Goal: Task Accomplishment & Management: Manage account settings

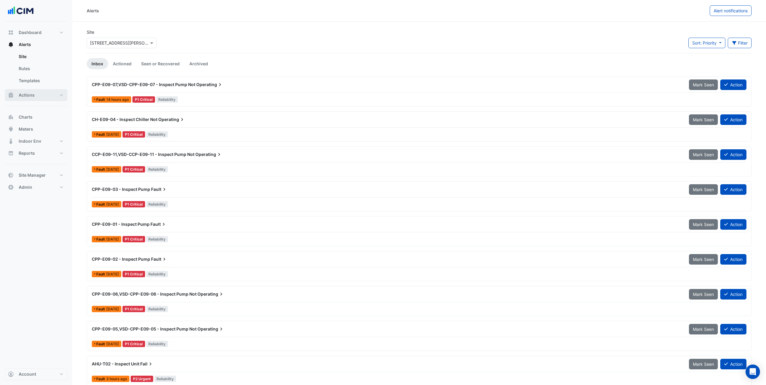
click at [53, 92] on button "Actions" at bounding box center [36, 95] width 63 height 12
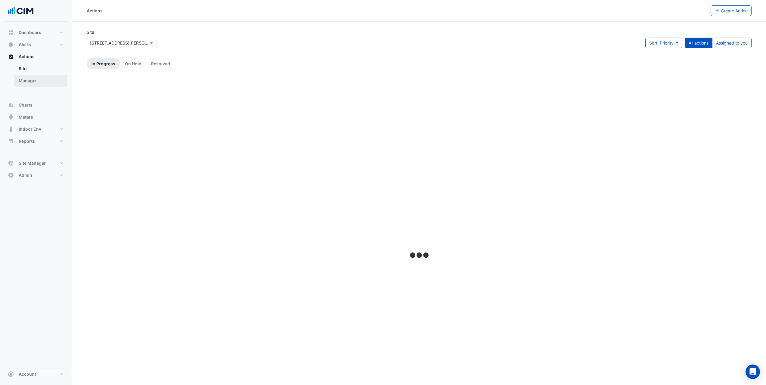
click at [48, 79] on link "Manager" at bounding box center [41, 81] width 54 height 12
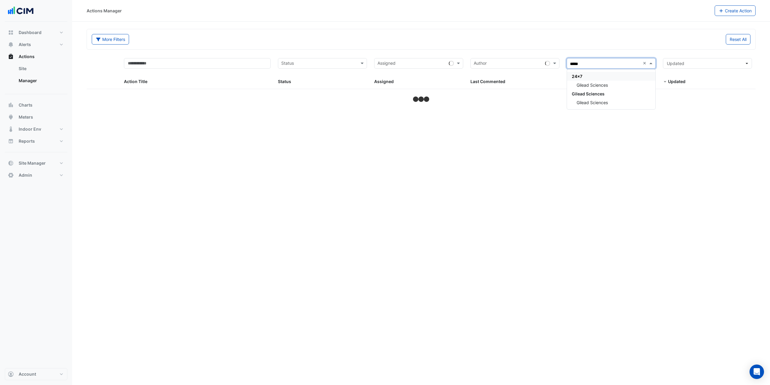
type input "******"
click at [621, 88] on div "Gilead Sciences" at bounding box center [611, 85] width 88 height 9
select select "***"
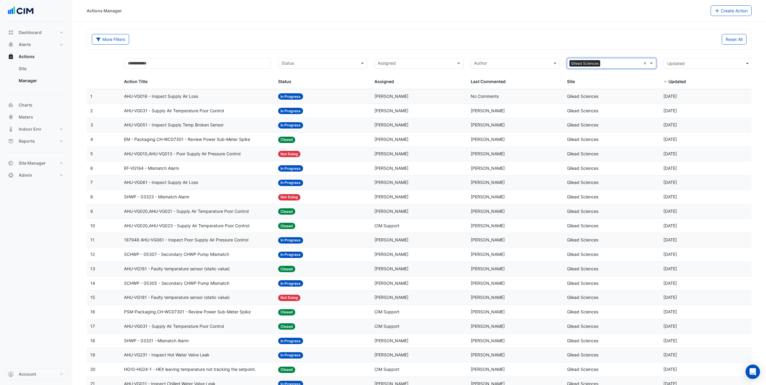
drag, startPoint x: 264, startPoint y: 35, endPoint x: 257, endPoint y: 37, distance: 6.9
click at [264, 35] on div "More Filters" at bounding box center [253, 39] width 331 height 11
click at [122, 39] on button "More Filters" at bounding box center [110, 39] width 37 height 11
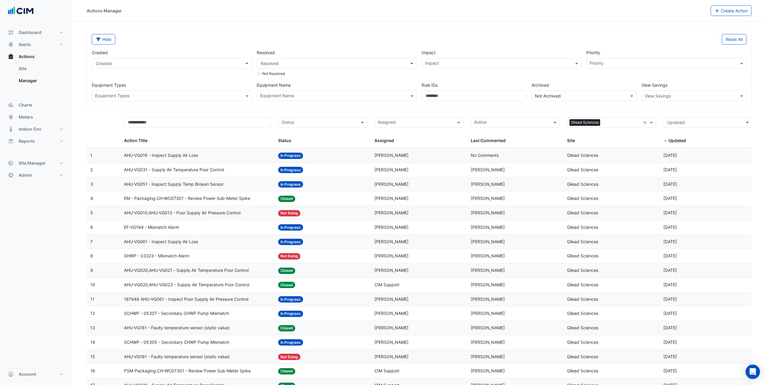
click at [656, 96] on input "text" at bounding box center [688, 96] width 86 height 6
click at [651, 110] on span "Cost" at bounding box center [650, 108] width 9 height 5
click at [611, 80] on div "Created Created Resolved Resolved Not Resolved Impact Impact Priority Priority …" at bounding box center [418, 73] width 659 height 57
click at [218, 63] on span "Created" at bounding box center [170, 63] width 149 height 6
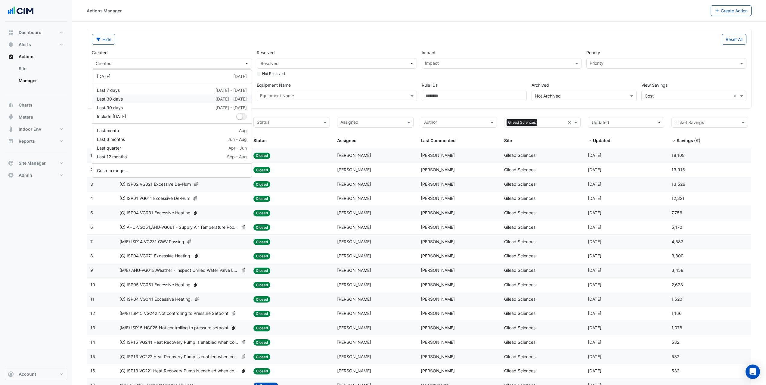
click at [177, 102] on button "Last 30 days 11 Aug - 9 Sep" at bounding box center [172, 99] width 160 height 9
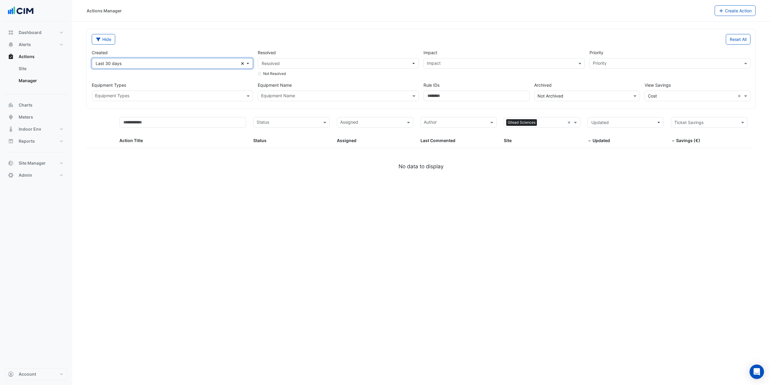
click at [194, 61] on span "Last 30 days" at bounding box center [168, 63] width 145 height 6
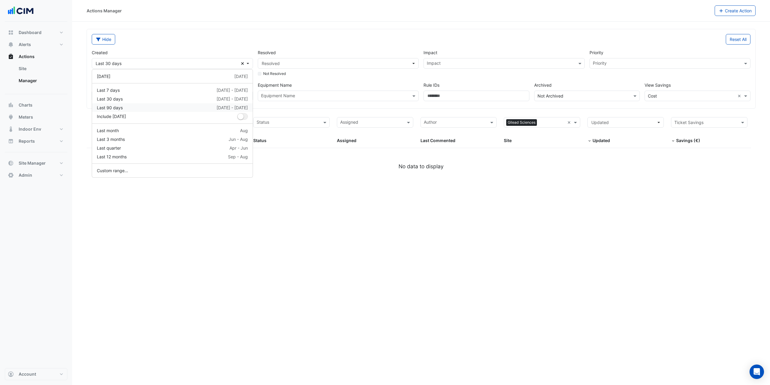
click at [165, 107] on div "Last 90 days 12 Jun - 9 Sep" at bounding box center [172, 107] width 151 height 6
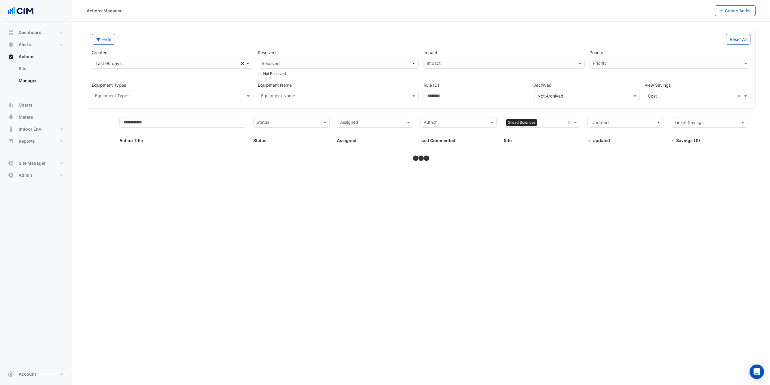
select select "***"
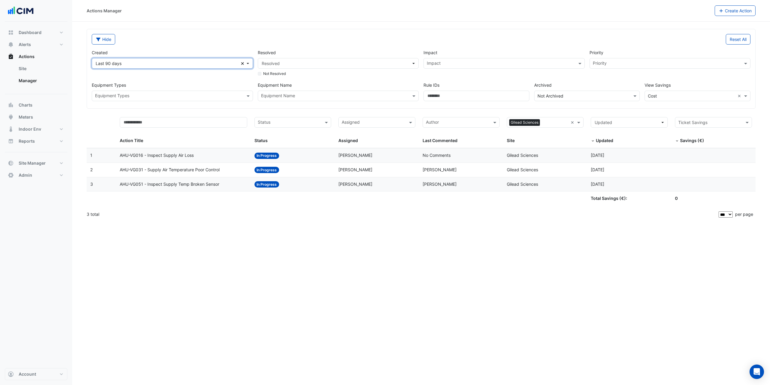
click at [213, 63] on span "Last 90 days" at bounding box center [168, 63] width 145 height 6
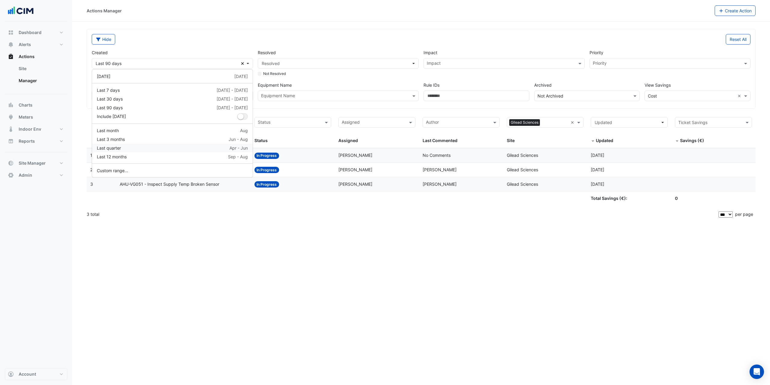
click at [160, 146] on div "Last quarter Apr - Jun" at bounding box center [172, 148] width 151 height 6
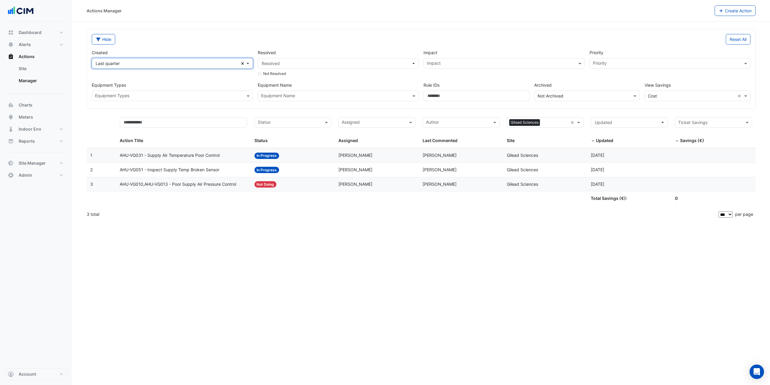
click at [177, 62] on span "Last quarter" at bounding box center [168, 63] width 145 height 6
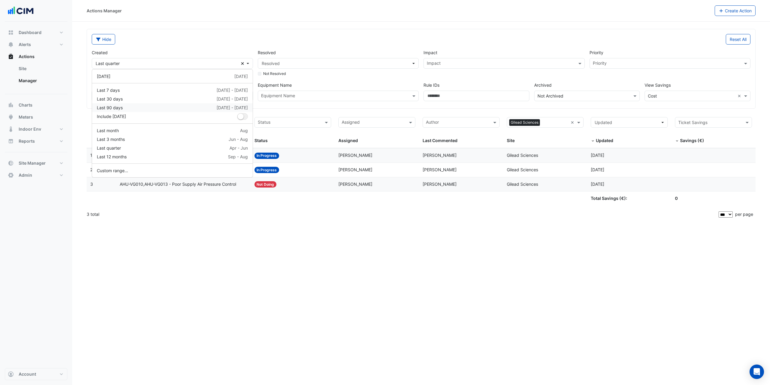
click at [160, 107] on div "Last 90 days 12 Jun - 9 Sep" at bounding box center [172, 107] width 151 height 6
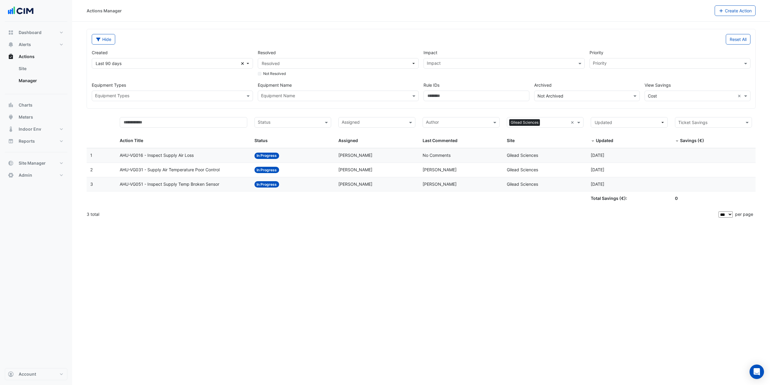
click at [234, 154] on div "AHU-VG016 - Inspect Supply Air Loss" at bounding box center [184, 155] width 128 height 7
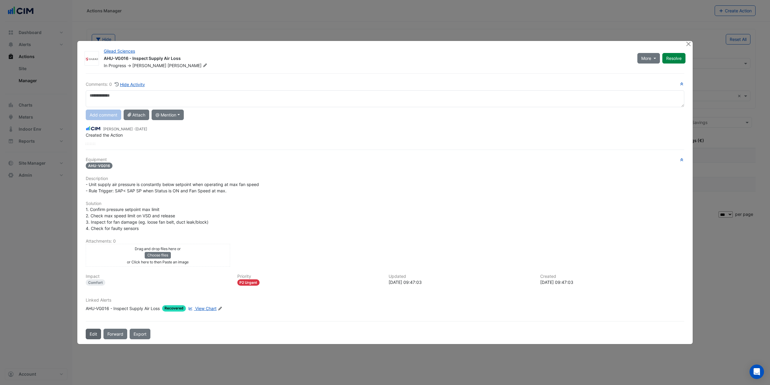
click at [95, 336] on button "Edit" at bounding box center [93, 334] width 15 height 11
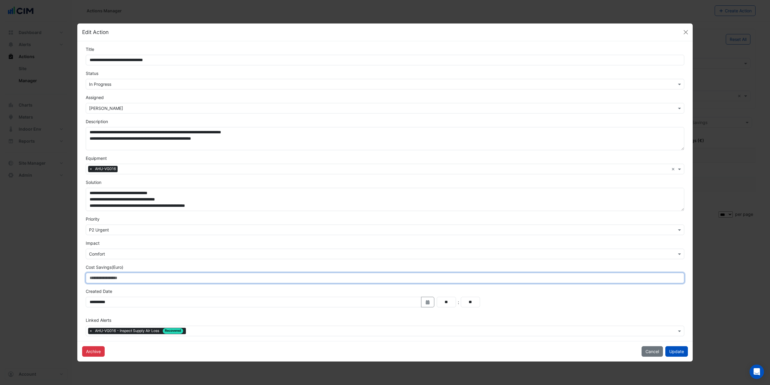
click at [108, 281] on input "Cost Savings (Euro)" at bounding box center [385, 278] width 599 height 11
type input "*****"
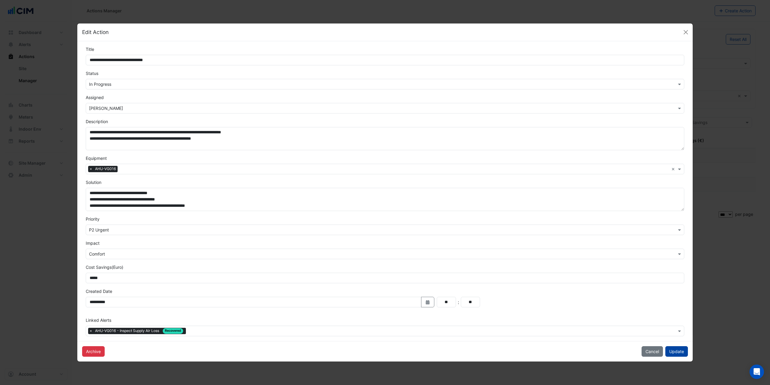
click at [680, 350] on button "Update" at bounding box center [677, 351] width 23 height 11
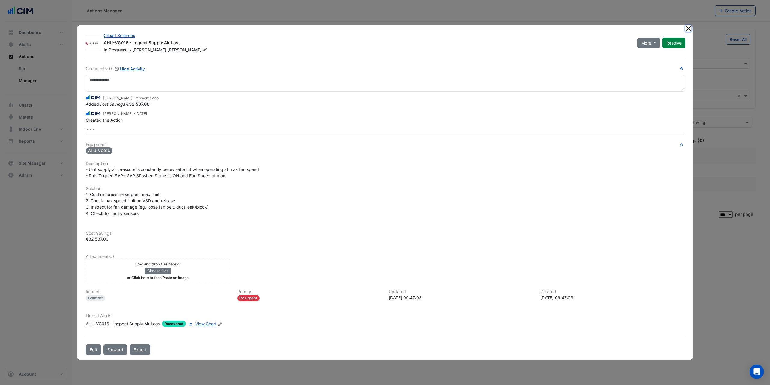
click at [690, 27] on button "Close" at bounding box center [689, 28] width 6 height 6
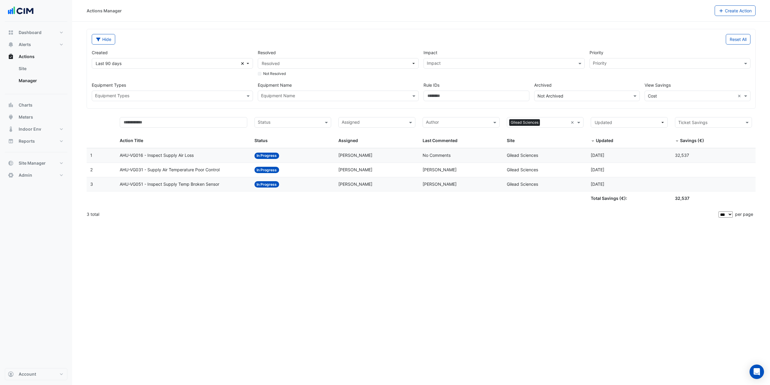
click at [214, 170] on span "AHU-VG031 - Supply Air Temperature Poor Control" at bounding box center [170, 169] width 100 height 7
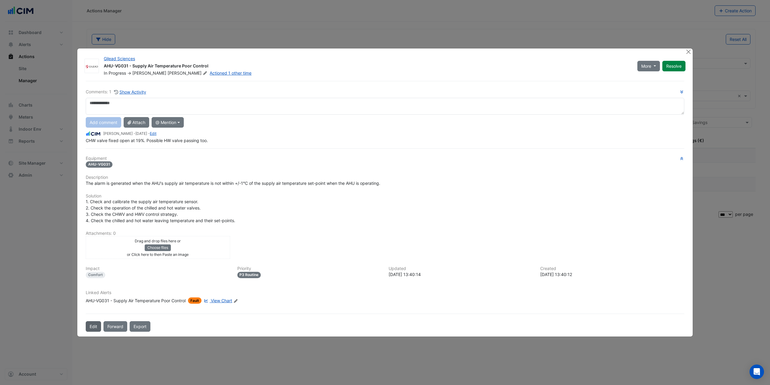
click at [88, 327] on button "Edit" at bounding box center [93, 326] width 15 height 11
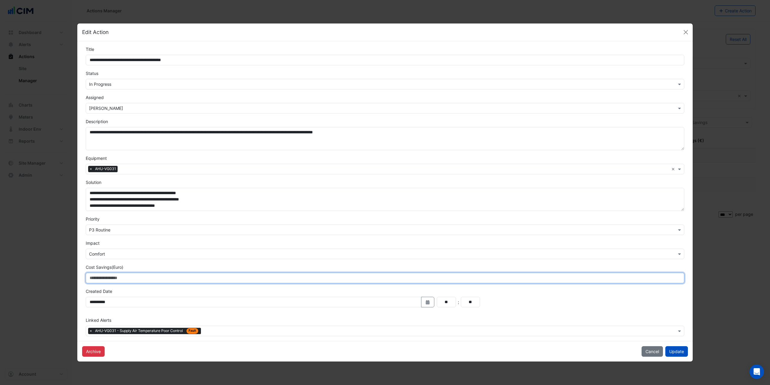
click at [99, 278] on input "Cost Savings (Euro)" at bounding box center [385, 278] width 599 height 11
type input "*****"
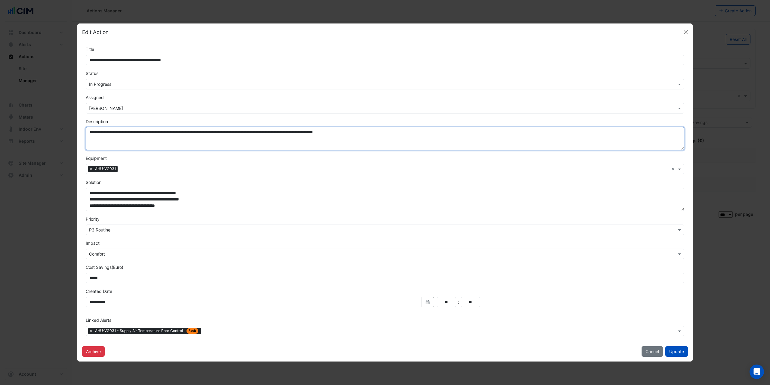
click at [392, 129] on textarea "**********" at bounding box center [385, 138] width 599 height 23
type textarea "**********"
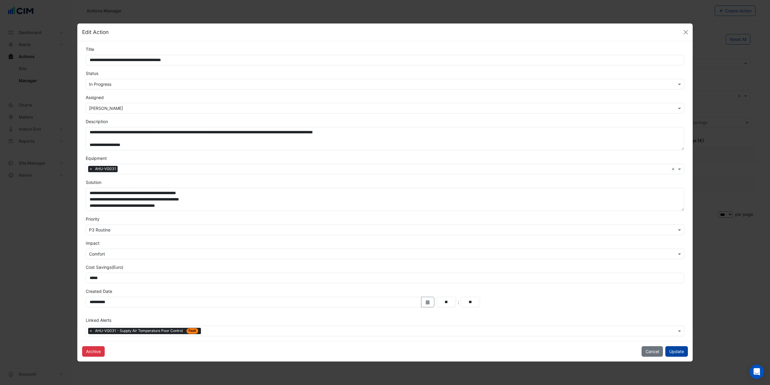
click at [674, 353] on button "Update" at bounding box center [677, 351] width 23 height 11
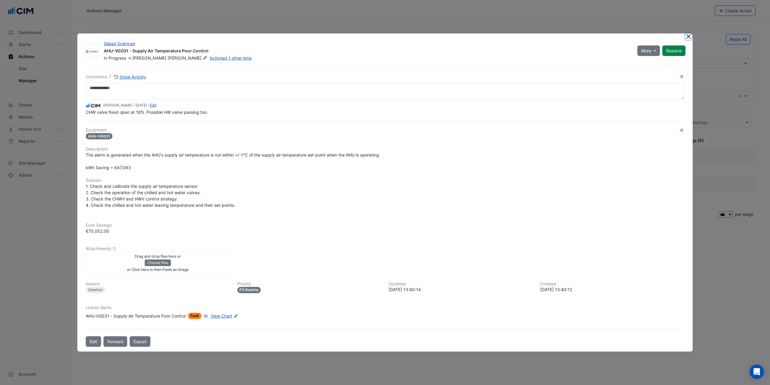
click at [687, 36] on button "Close" at bounding box center [689, 36] width 6 height 6
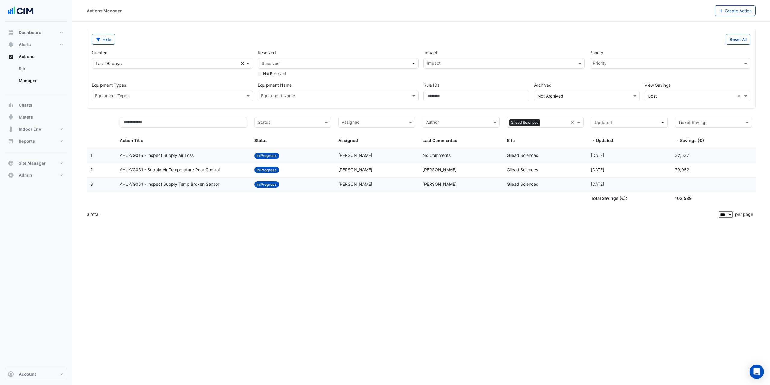
click at [190, 155] on span "AHU-VG016 - Inspect Supply Air Loss" at bounding box center [157, 155] width 74 height 7
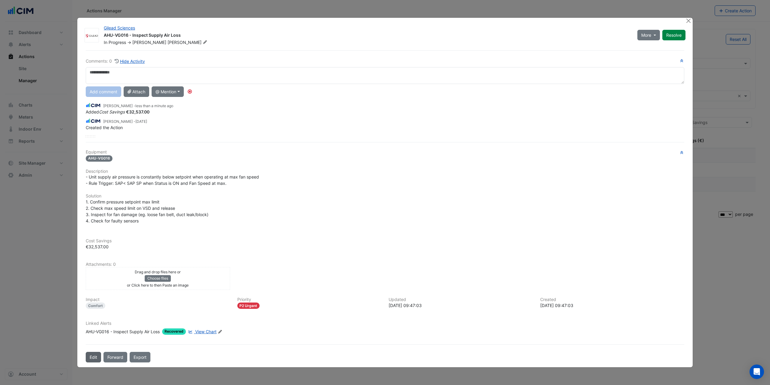
click at [97, 358] on button "Edit" at bounding box center [93, 357] width 15 height 11
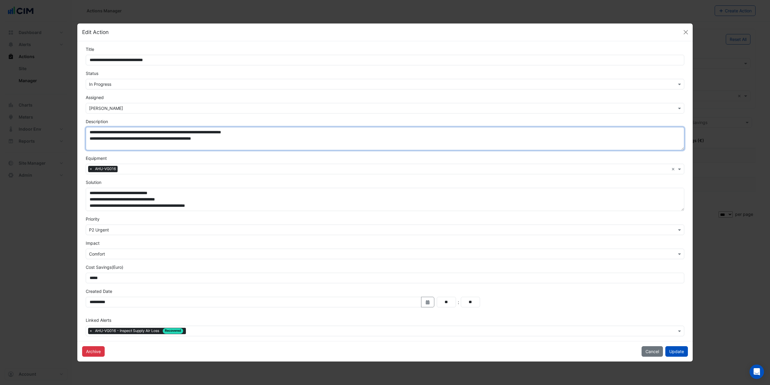
click at [279, 139] on textarea "**********" at bounding box center [385, 138] width 599 height 23
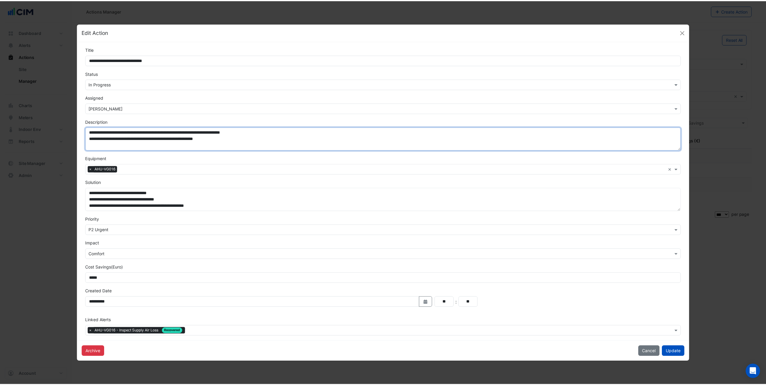
scroll to position [4, 0]
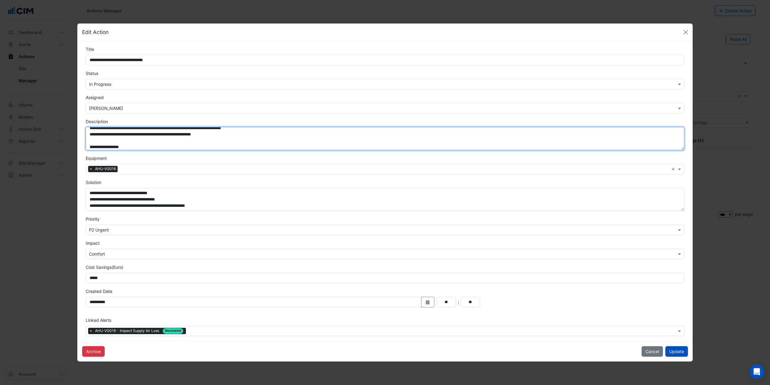
type textarea "**********"
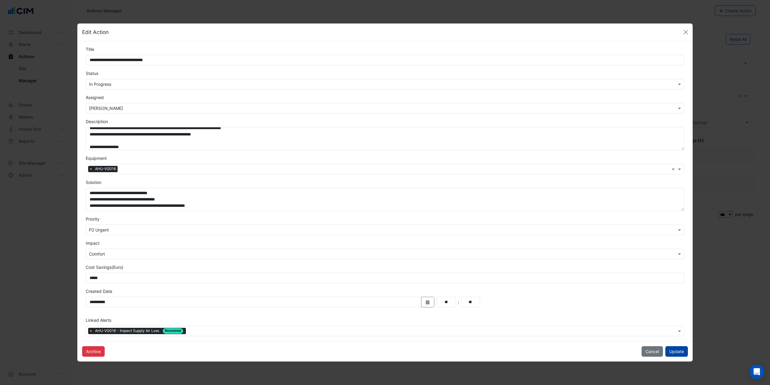
click at [680, 354] on button "Update" at bounding box center [677, 351] width 23 height 11
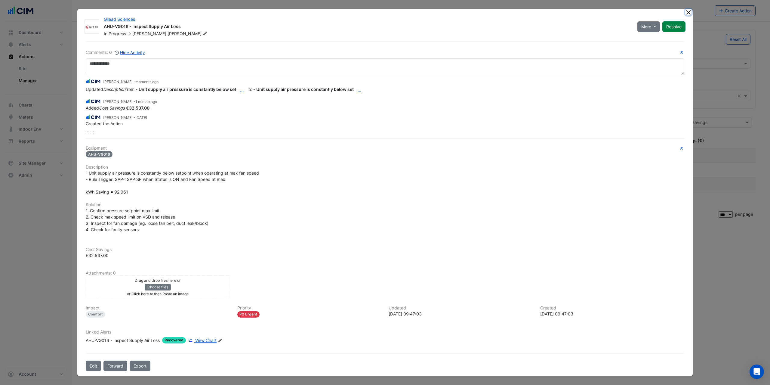
click at [688, 12] on button "Close" at bounding box center [689, 12] width 6 height 6
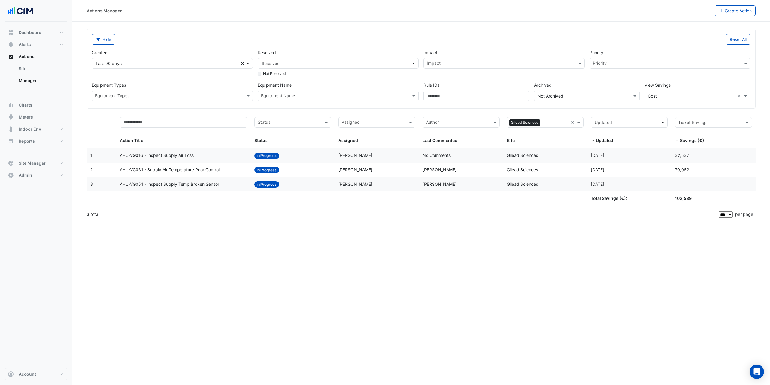
click at [705, 121] on input "text" at bounding box center [708, 122] width 58 height 7
click at [697, 136] on span "Has Savings" at bounding box center [692, 135] width 24 height 5
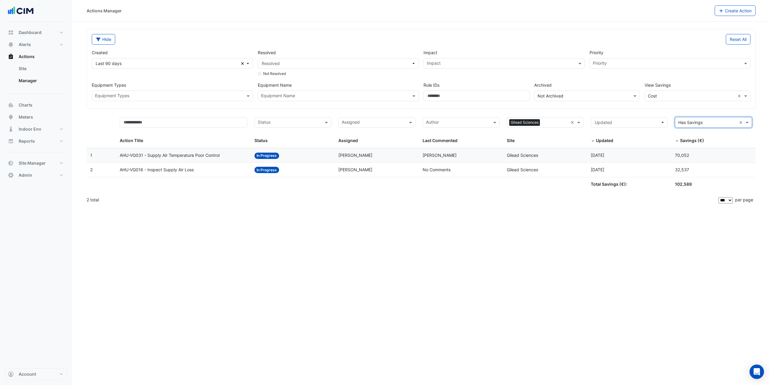
click at [615, 285] on div "Actions Manager Create Action Hide Reset All Created Last 90 days Clear Resolve…" at bounding box center [421, 192] width 698 height 385
click at [221, 160] on datatable-body-cell "Action Title: AHU-VG031 - Supply Air Temperature Poor Control" at bounding box center [183, 155] width 135 height 14
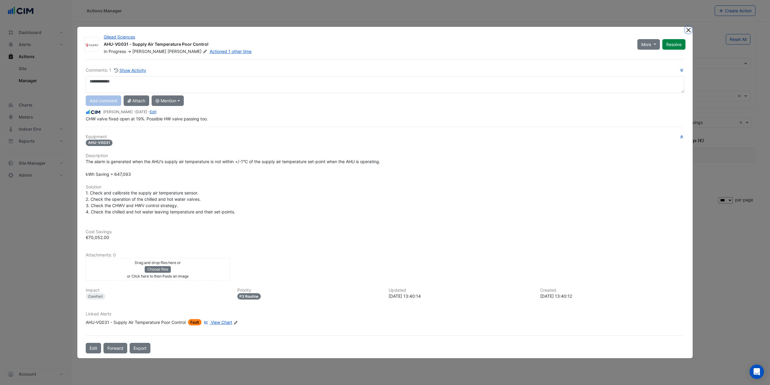
click at [689, 31] on button "Close" at bounding box center [689, 30] width 6 height 6
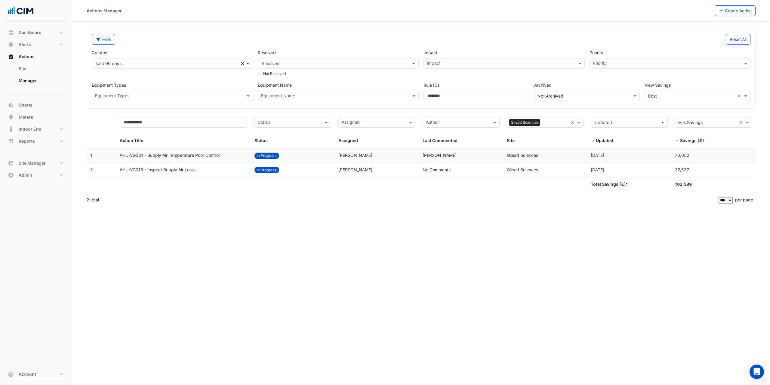
click at [202, 167] on div "AHU-VG016 - Inspect Supply Air Loss" at bounding box center [184, 169] width 128 height 7
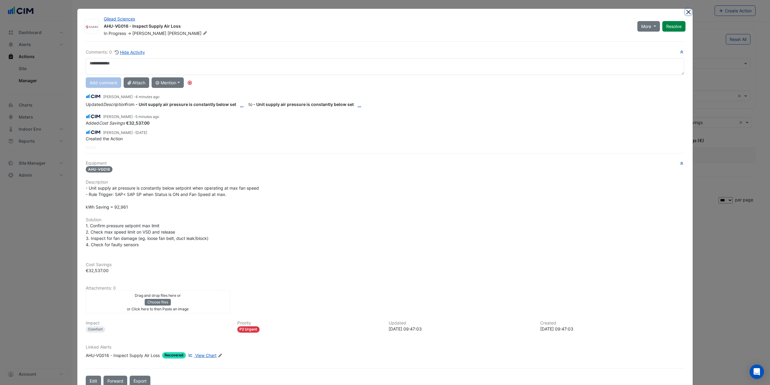
click at [686, 12] on button "Close" at bounding box center [689, 12] width 6 height 6
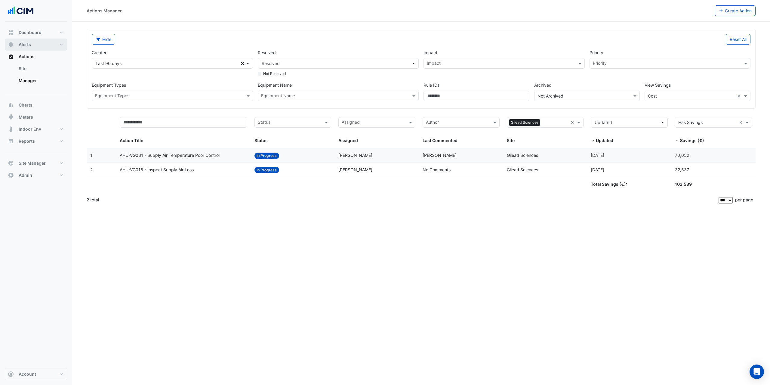
click at [46, 42] on button "Alerts" at bounding box center [36, 45] width 63 height 12
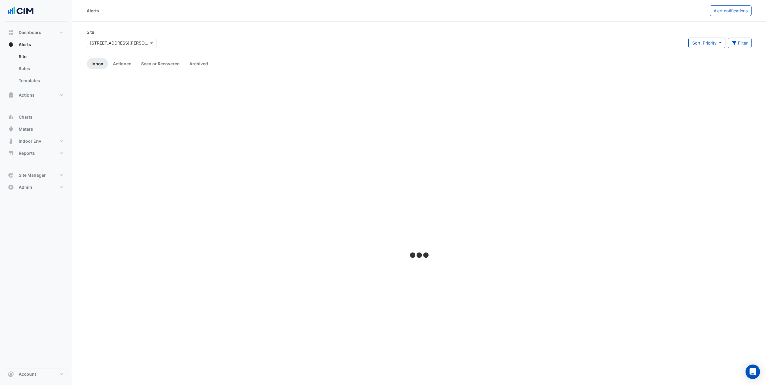
click at [104, 42] on input "text" at bounding box center [115, 43] width 51 height 6
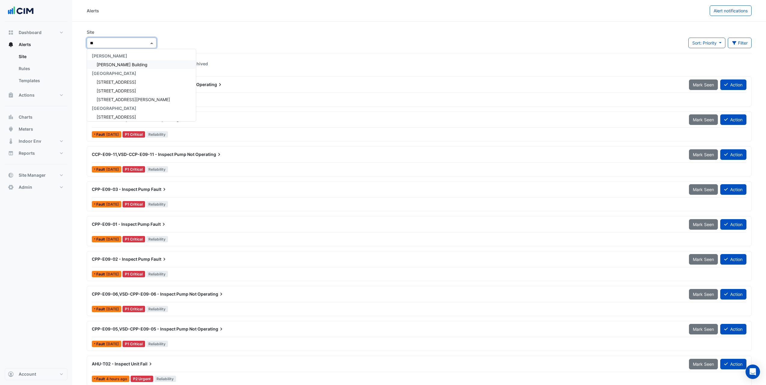
type input "*"
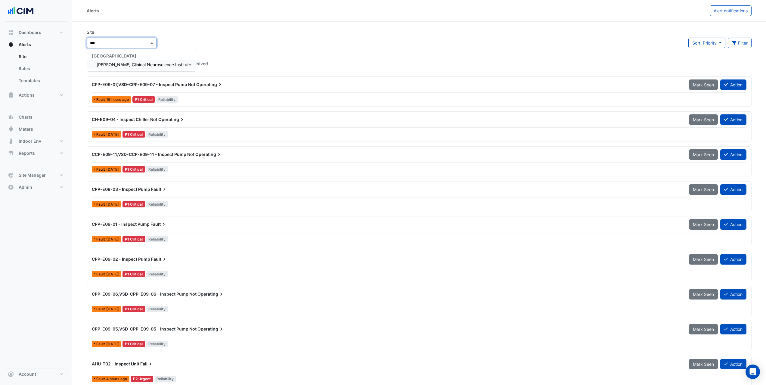
type input "****"
click at [115, 64] on span "[PERSON_NAME] Clinical Neuroscience Institute" at bounding box center [144, 64] width 95 height 5
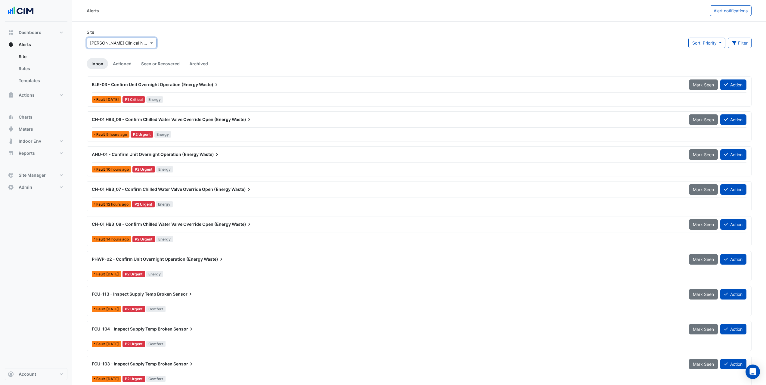
click at [189, 131] on div "Fault 9 hours ago P2 Urgent Energy" at bounding box center [419, 134] width 656 height 9
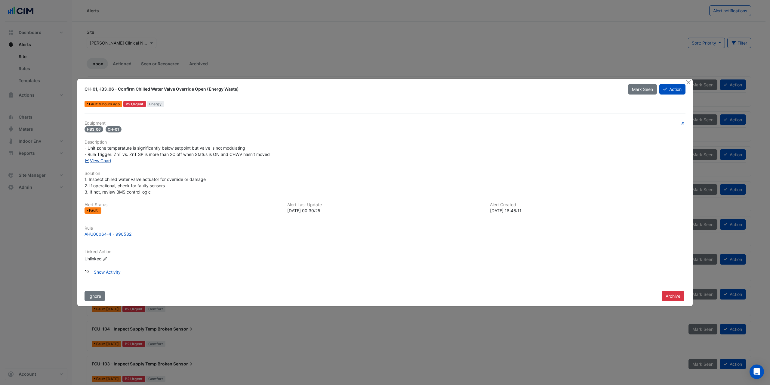
click at [105, 162] on link "View Chart" at bounding box center [98, 160] width 27 height 5
click at [687, 82] on button "Close" at bounding box center [689, 82] width 6 height 6
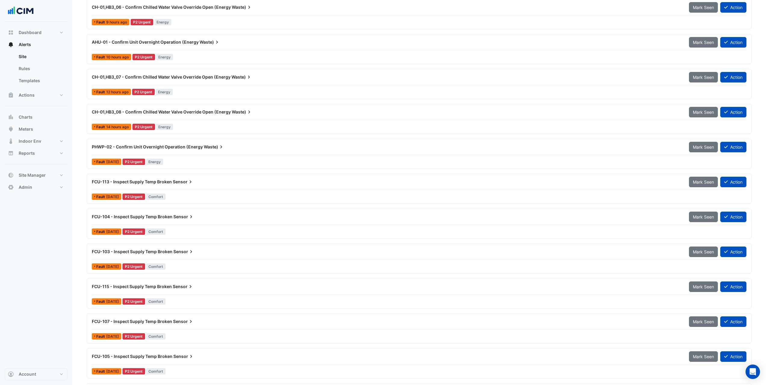
scroll to position [120, 0]
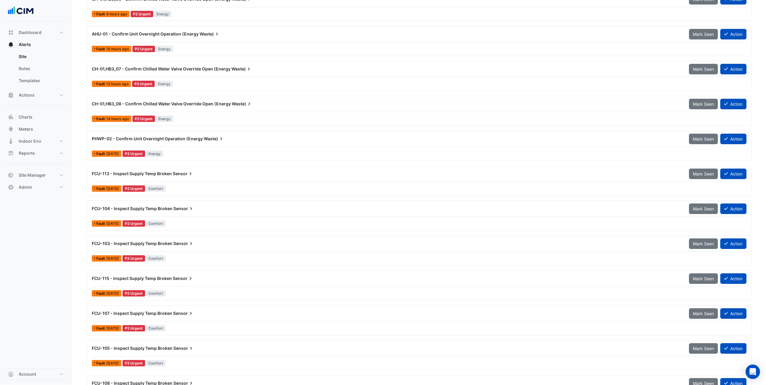
click at [183, 187] on div "Fault 1 day ago P2 Urgent Comfort" at bounding box center [419, 188] width 656 height 9
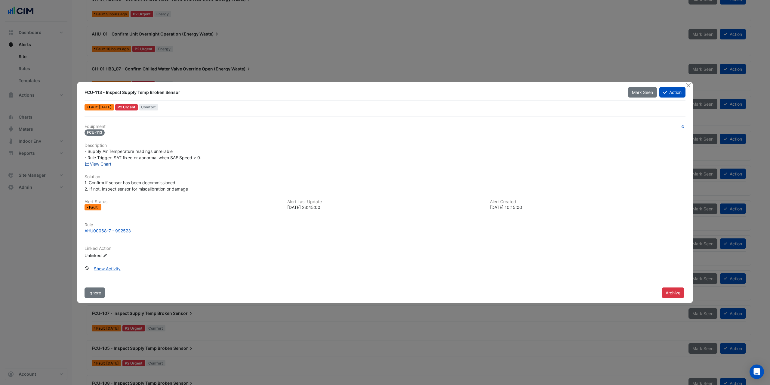
click at [105, 165] on link "View Chart" at bounding box center [98, 163] width 27 height 5
click at [688, 85] on button "Close" at bounding box center [689, 85] width 6 height 6
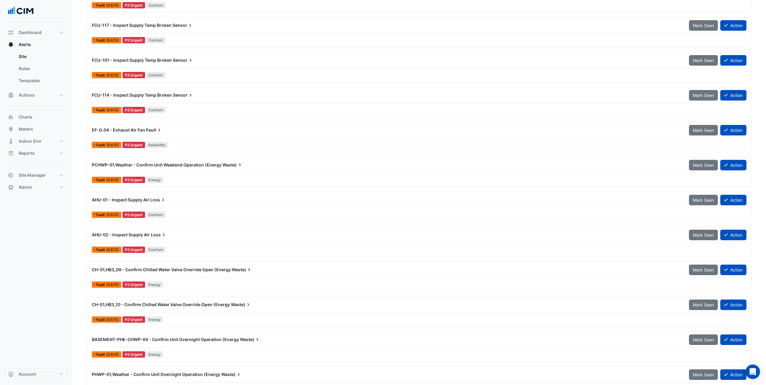
scroll to position [692, 0]
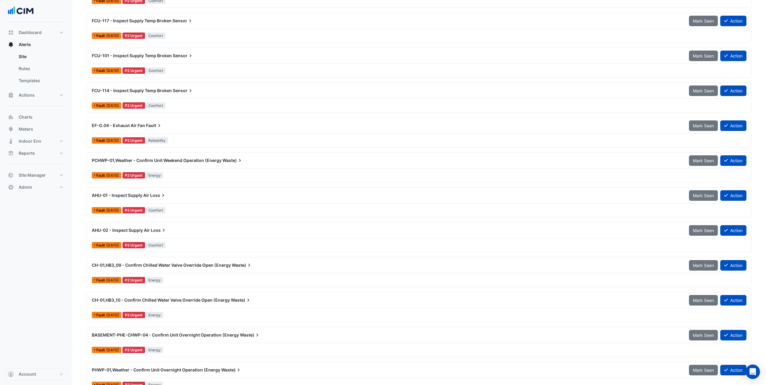
click at [181, 197] on div "AHU-01 - Inspect Supply Air Loss" at bounding box center [387, 195] width 590 height 6
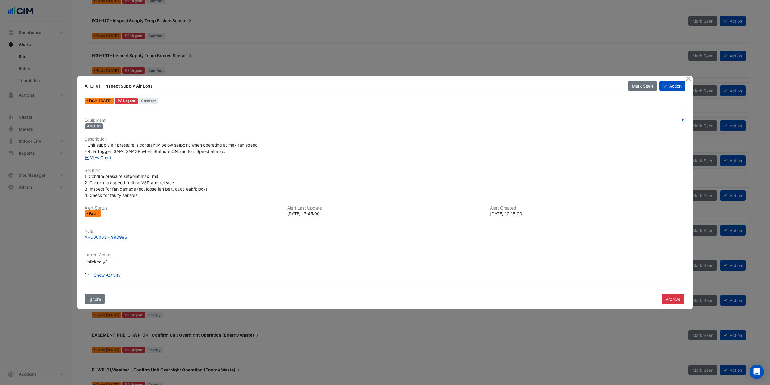
click at [99, 158] on link "View Chart" at bounding box center [98, 157] width 27 height 5
click at [689, 78] on button "Close" at bounding box center [689, 79] width 6 height 6
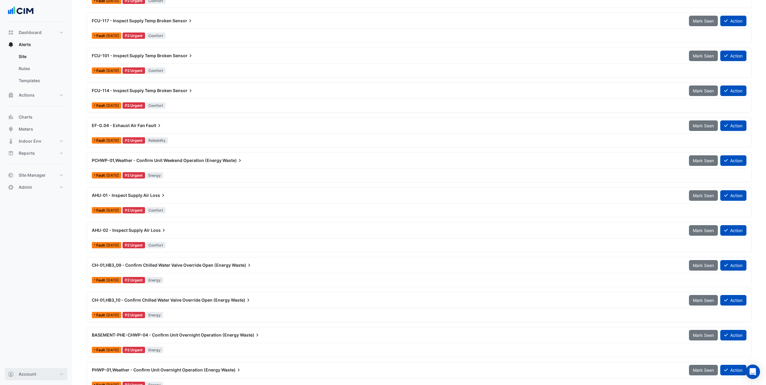
click at [43, 377] on button "Account" at bounding box center [36, 374] width 63 height 12
click at [33, 360] on link "Sign Out" at bounding box center [36, 359] width 57 height 12
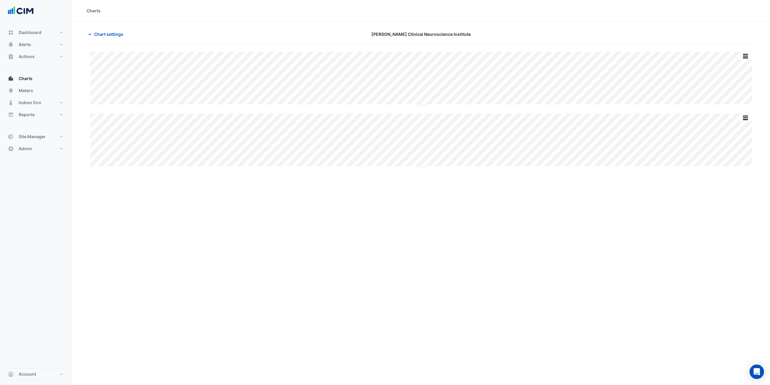
type input "**********"
click at [115, 34] on span "Chart settings" at bounding box center [108, 34] width 29 height 6
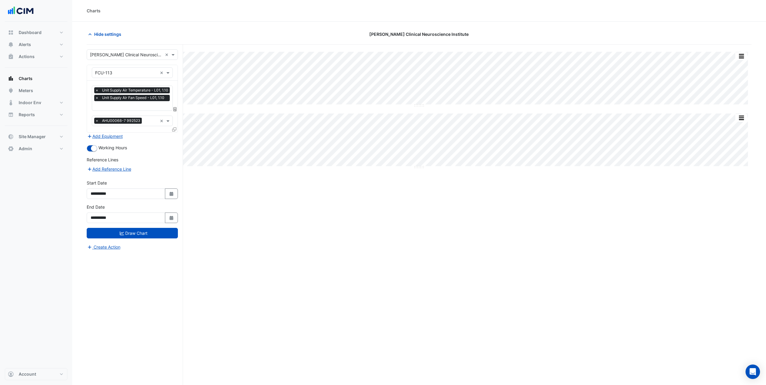
click at [141, 107] on input "text" at bounding box center [133, 106] width 76 height 6
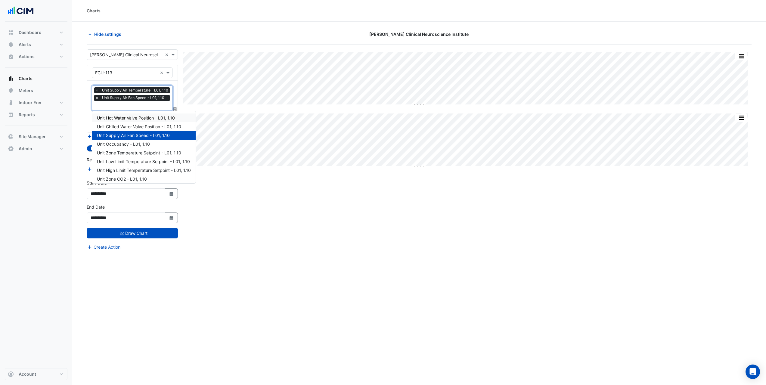
click at [145, 120] on div "Unit Hot Water Valve Position - L01, 1.10" at bounding box center [144, 117] width 104 height 9
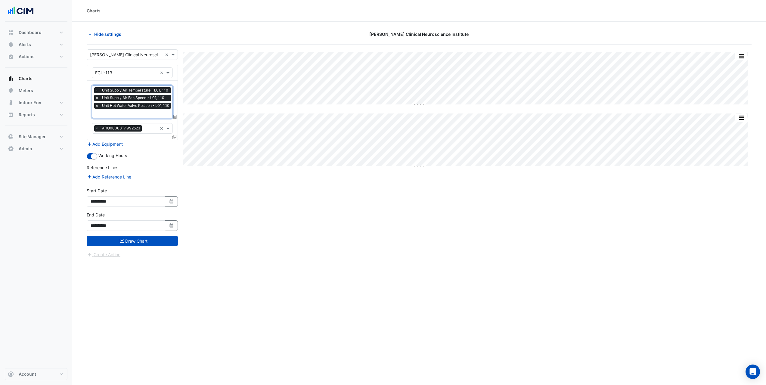
click at [139, 110] on div "× Unit Supply Air Temperature - L01, 1.10 × Unit Supply Air Fan Speed - L01, 1.…" at bounding box center [133, 98] width 78 height 23
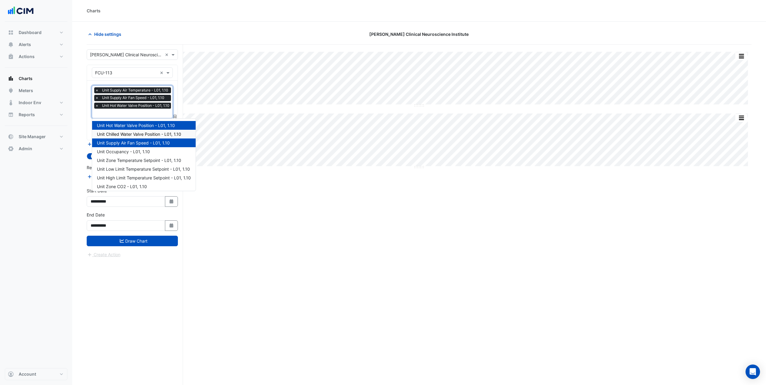
click at [143, 130] on div "Unit Chilled Water Valve Position - L01, 1.10" at bounding box center [144, 134] width 104 height 9
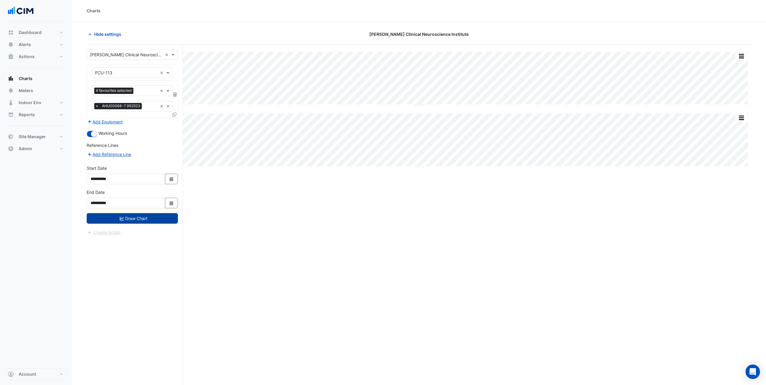
click at [163, 215] on button "Draw Chart" at bounding box center [132, 218] width 91 height 11
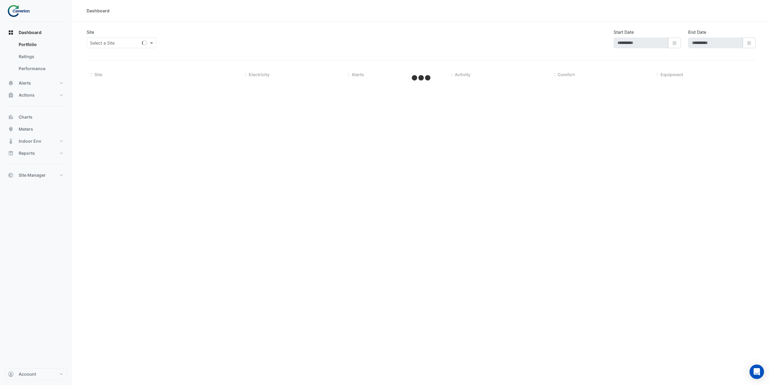
type input "**********"
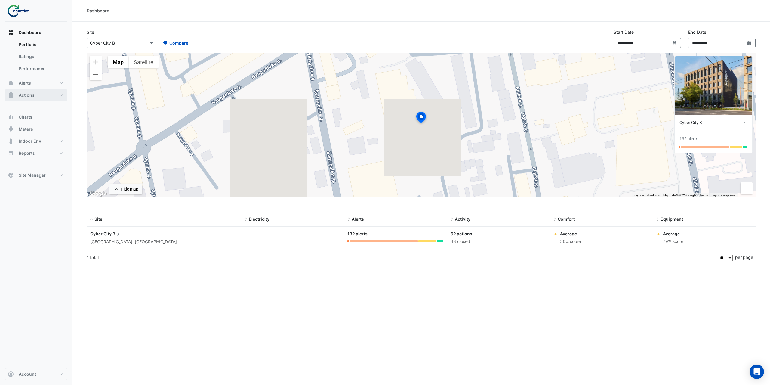
click at [52, 92] on button "Actions" at bounding box center [36, 95] width 63 height 12
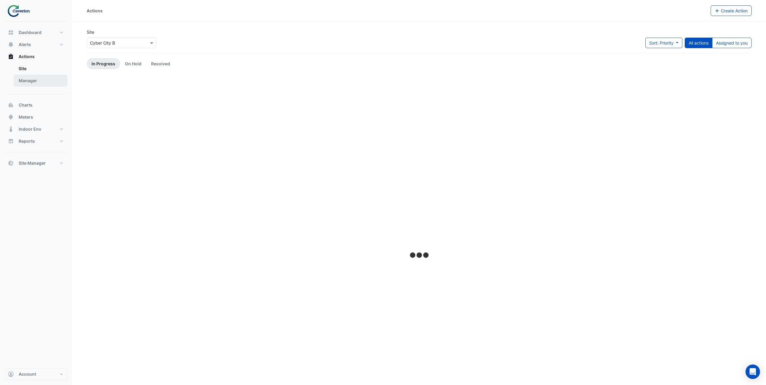
click at [47, 79] on link "Manager" at bounding box center [41, 81] width 54 height 12
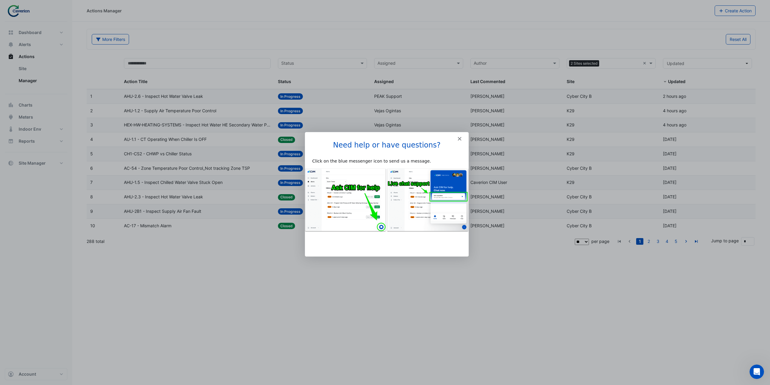
click at [460, 136] on div "Intercom messenger" at bounding box center [387, 136] width 164 height 8
click at [458, 137] on polygon "Close" at bounding box center [460, 139] width 4 height 4
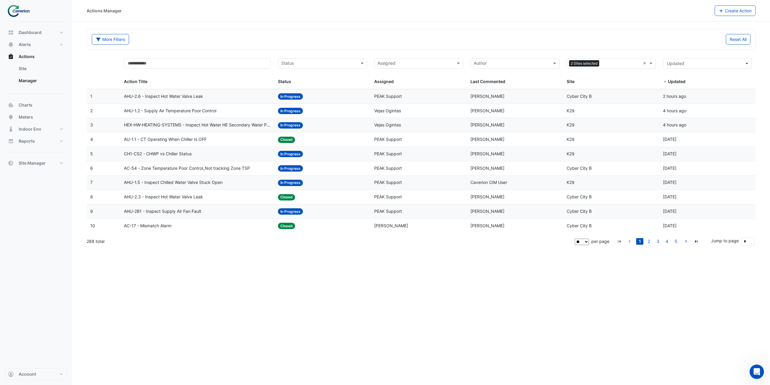
click at [587, 240] on select "** ** ** ***" at bounding box center [582, 242] width 14 height 6
select select "***"
click at [589, 239] on select "** ** ** ***" at bounding box center [582, 242] width 14 height 6
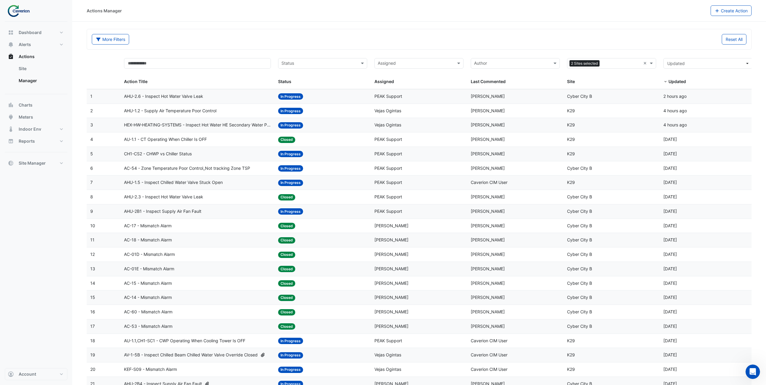
click at [444, 59] on div "Assigned" at bounding box center [414, 64] width 79 height 10
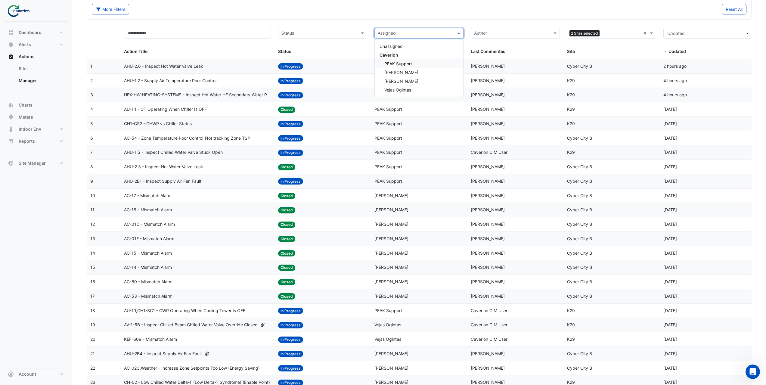
click at [420, 66] on div "PEAK Support" at bounding box center [419, 63] width 88 height 9
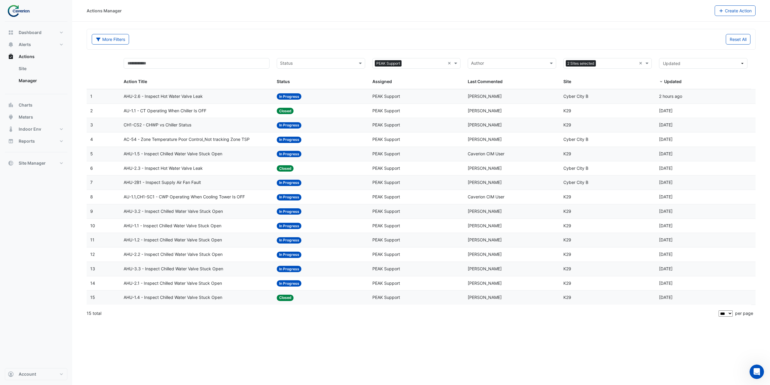
click at [233, 98] on div "AHU-2.6 - Inspect Hot Water Valve Leak" at bounding box center [197, 96] width 146 height 7
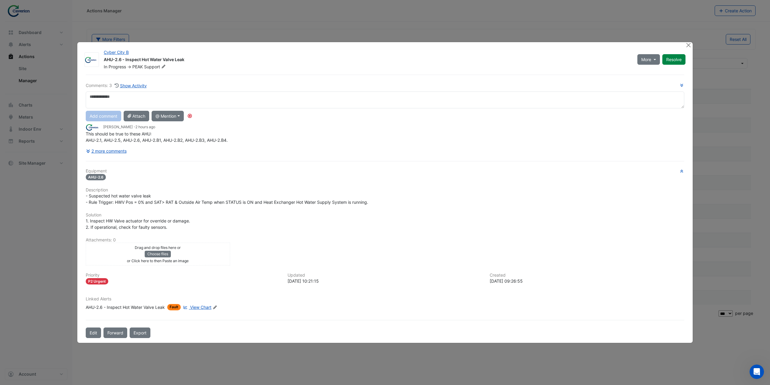
click at [195, 308] on span "View Chart" at bounding box center [200, 307] width 21 height 5
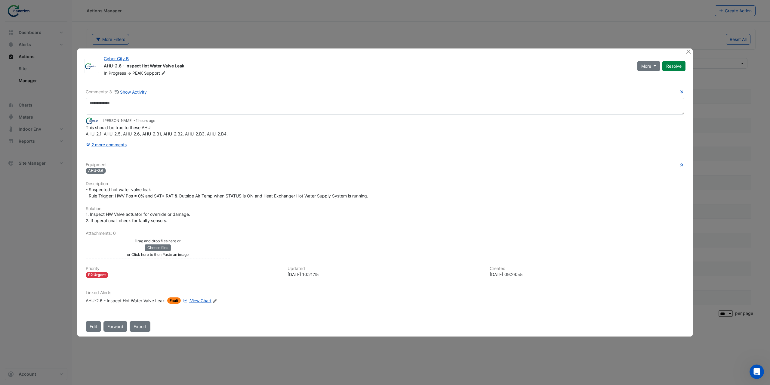
click at [149, 300] on div "AHU-2.6 - Inspect Hot Water Valve Leak" at bounding box center [125, 300] width 79 height 6
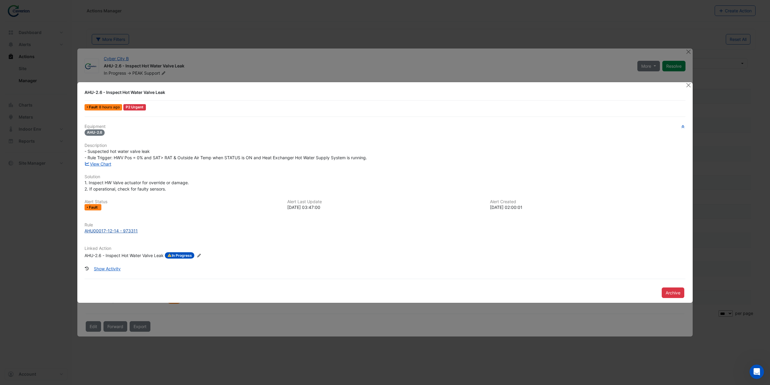
click at [130, 232] on div "AHU00017-12-14 - 973311" at bounding box center [111, 231] width 53 height 6
click at [691, 85] on button "Close" at bounding box center [689, 85] width 6 height 6
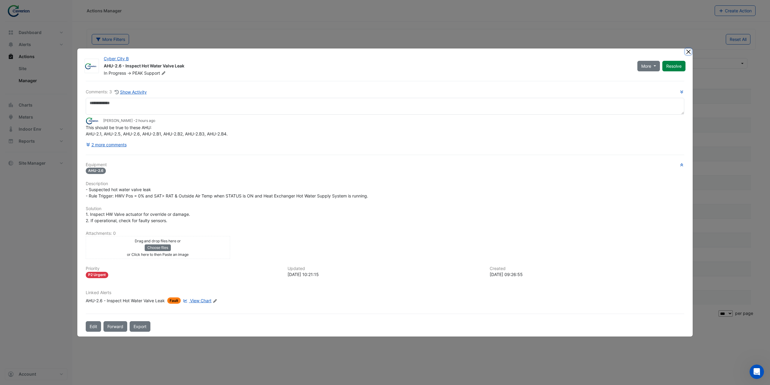
click at [686, 50] on button "Close" at bounding box center [689, 51] width 6 height 6
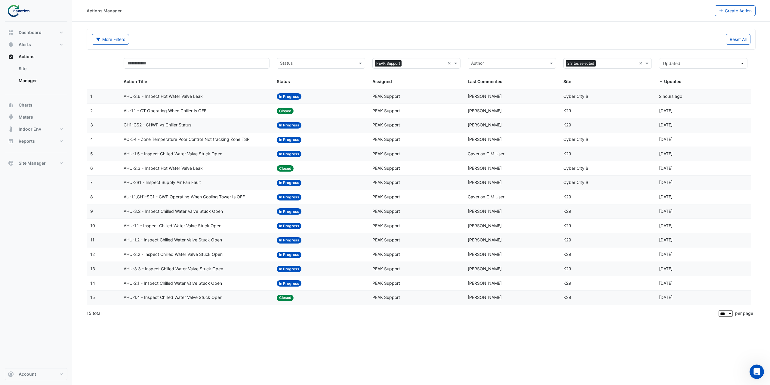
click at [210, 111] on div "AU-1.1 - CT Operating When Chiller Is OFF" at bounding box center [197, 110] width 146 height 7
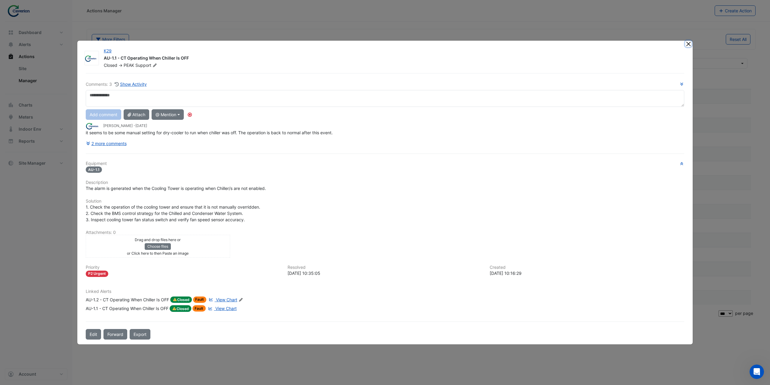
click at [689, 44] on button "Close" at bounding box center [689, 44] width 6 height 6
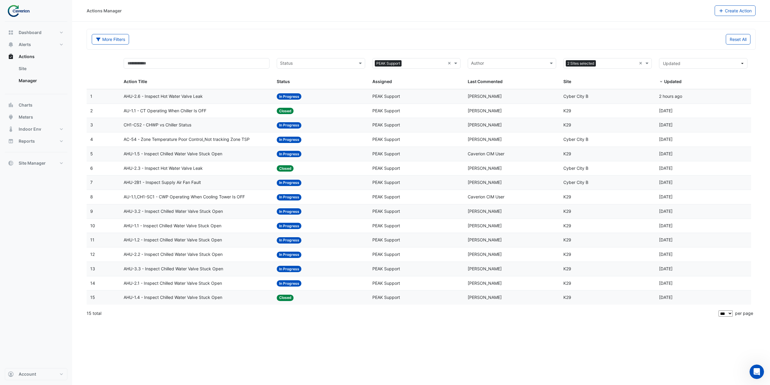
click at [239, 209] on div "AHU-3.2 - Inspect Chilled Water Valve Stuck Open" at bounding box center [197, 211] width 146 height 7
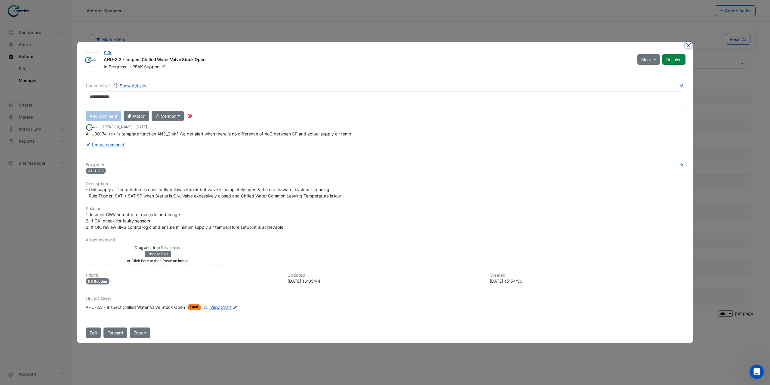
click at [686, 45] on button "Close" at bounding box center [689, 45] width 6 height 6
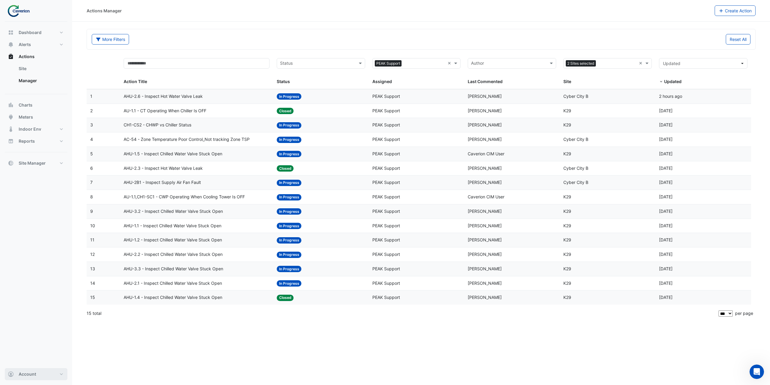
click at [27, 376] on span "Account" at bounding box center [27, 374] width 17 height 6
click at [26, 363] on link "Sign Out" at bounding box center [36, 359] width 57 height 12
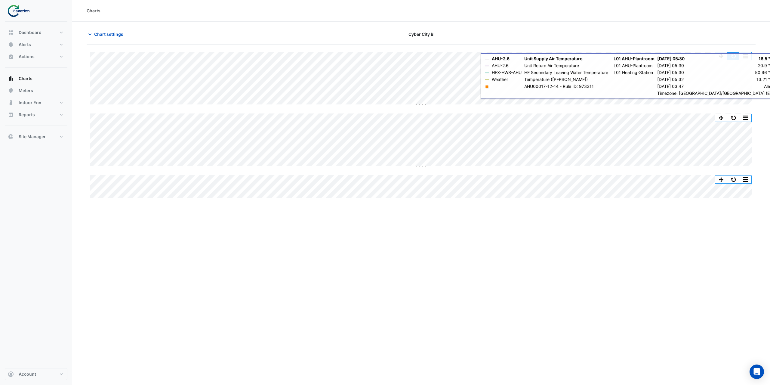
click at [739, 56] on button "button" at bounding box center [734, 56] width 12 height 8
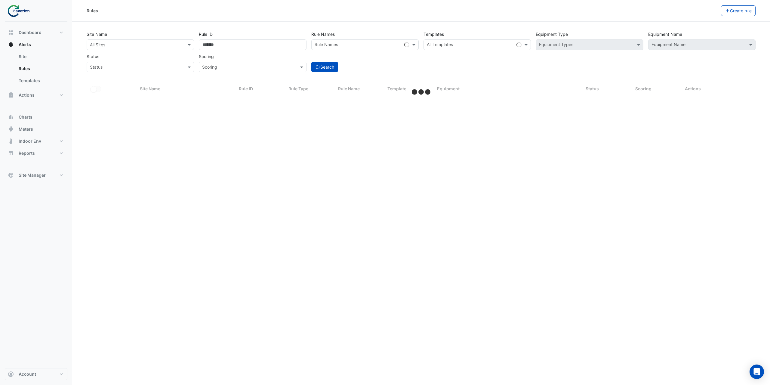
select select "***"
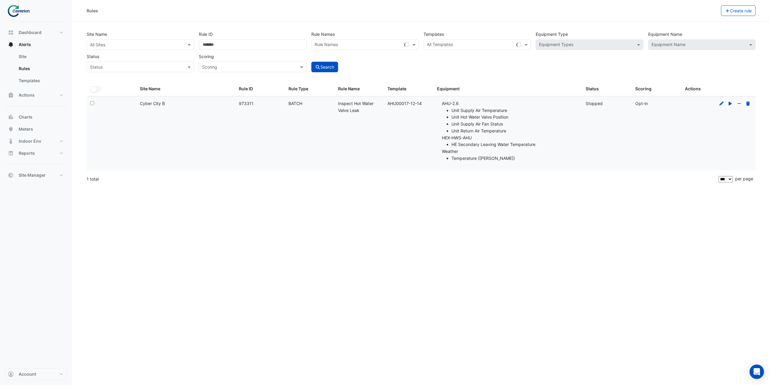
click at [721, 105] on icon at bounding box center [721, 103] width 5 height 4
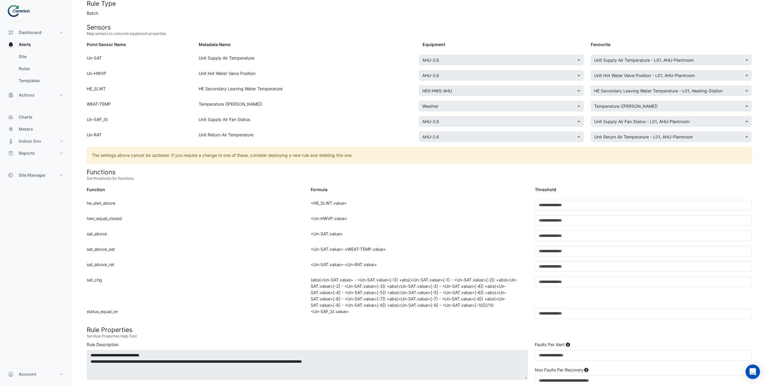
scroll to position [60, 0]
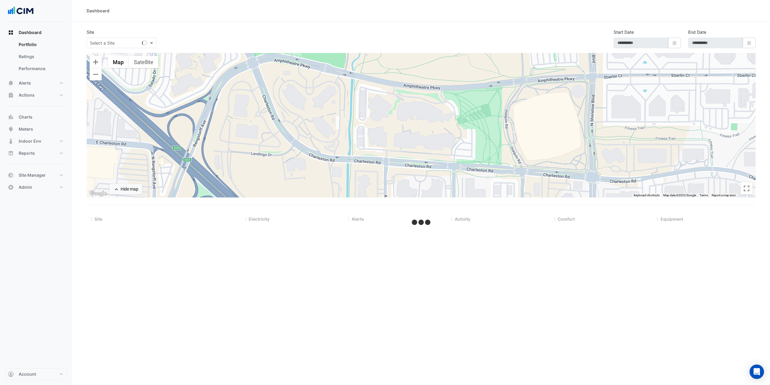
select select "***"
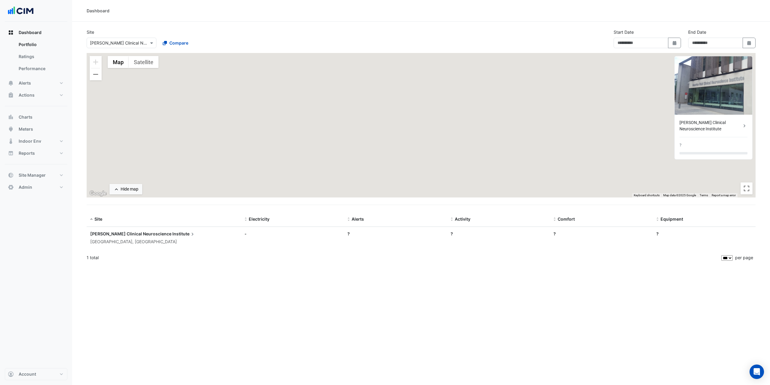
type input "**********"
